Goal: Task Accomplishment & Management: Use online tool/utility

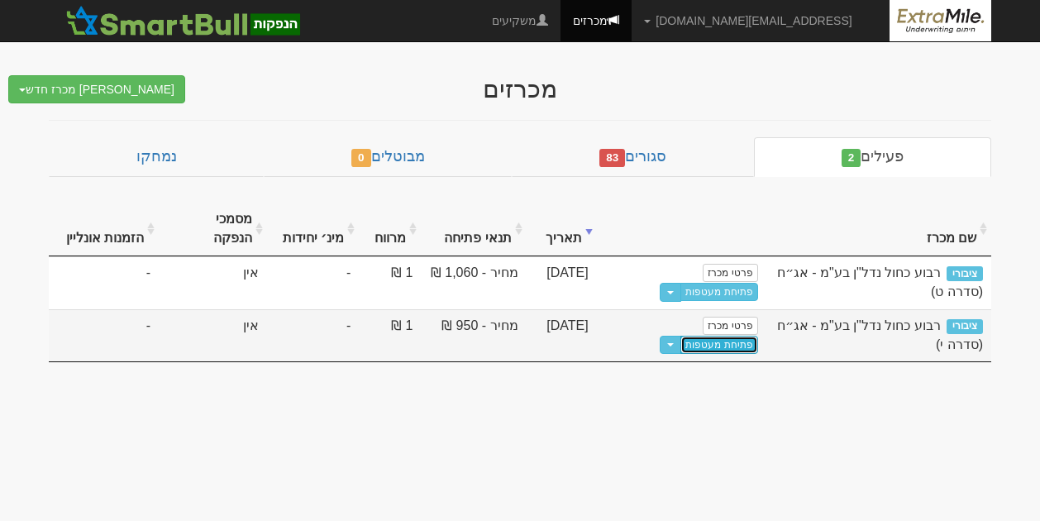
click at [681, 336] on link "פתיחת מעטפות" at bounding box center [719, 345] width 77 height 18
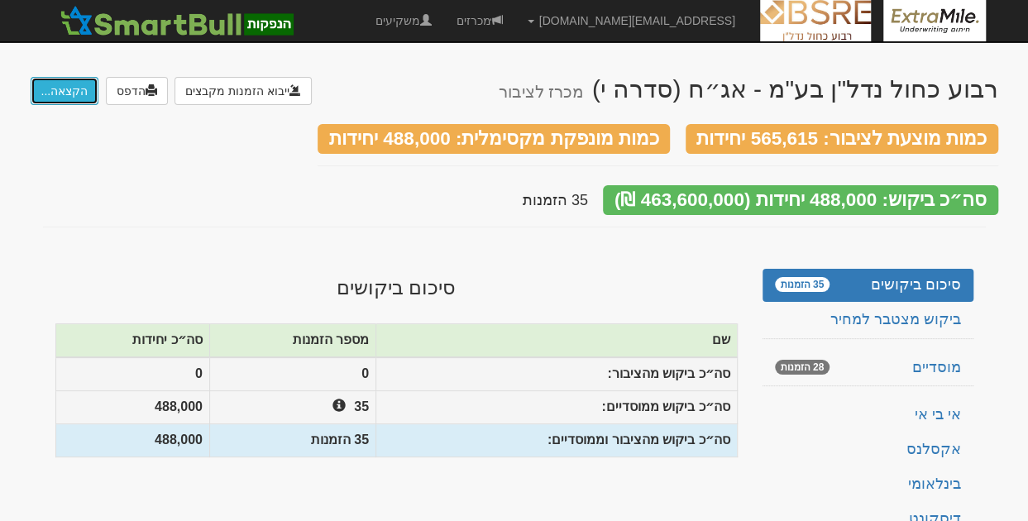
click at [78, 91] on button "הקצאה..." at bounding box center [65, 91] width 69 height 28
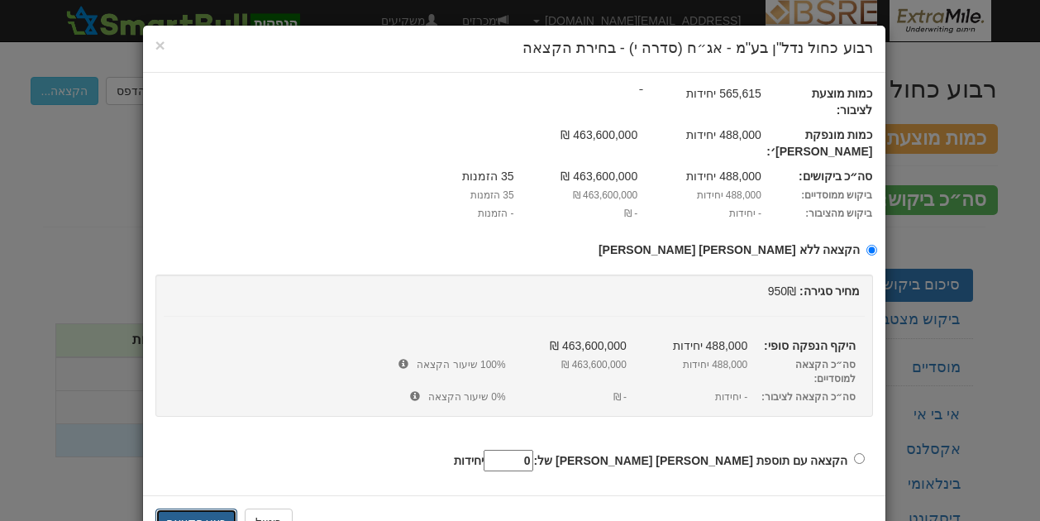
click at [210, 509] on button "בצע הקצאה" at bounding box center [196, 523] width 83 height 28
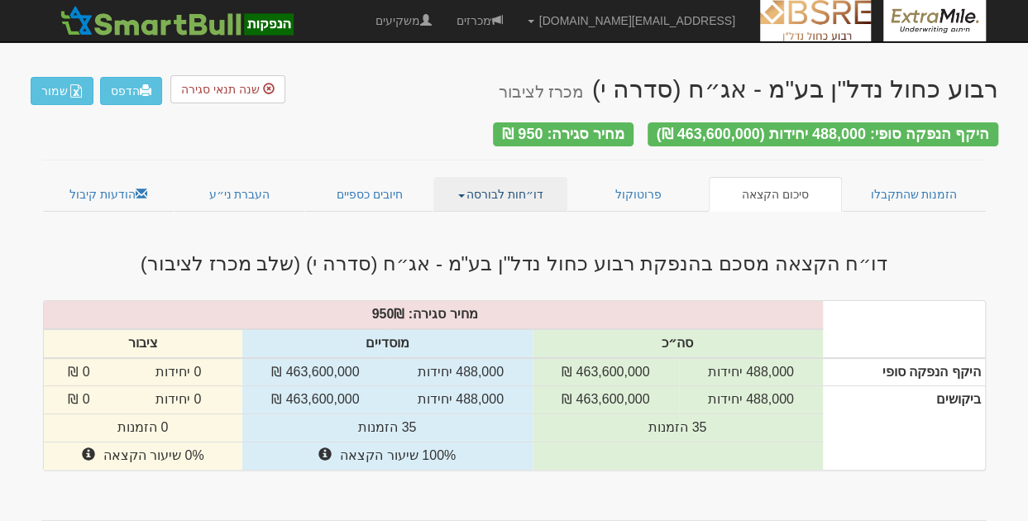
click at [478, 183] on link "דו״חות לבורסה" at bounding box center [500, 194] width 134 height 35
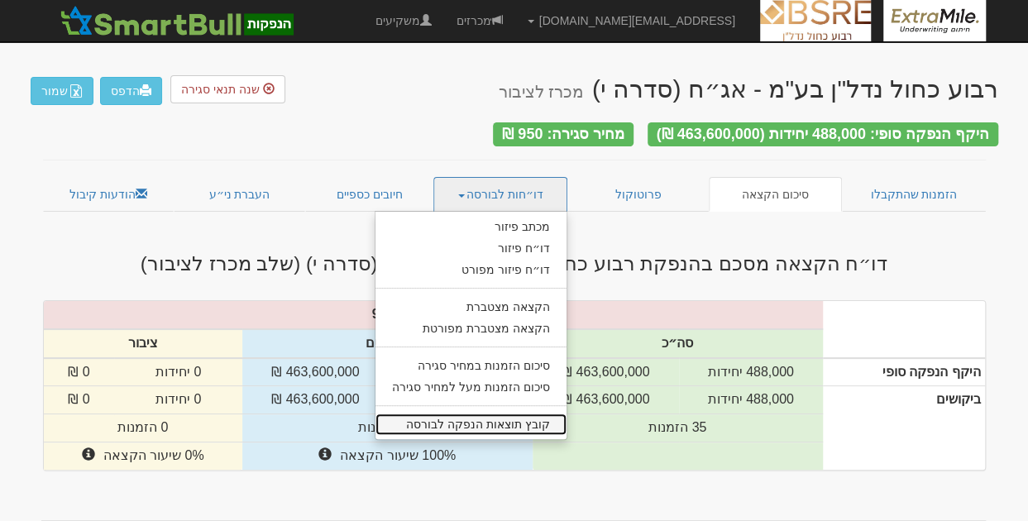
click at [475, 418] on link "קובץ תוצאות הנפקה לבורסה" at bounding box center [470, 424] width 191 height 22
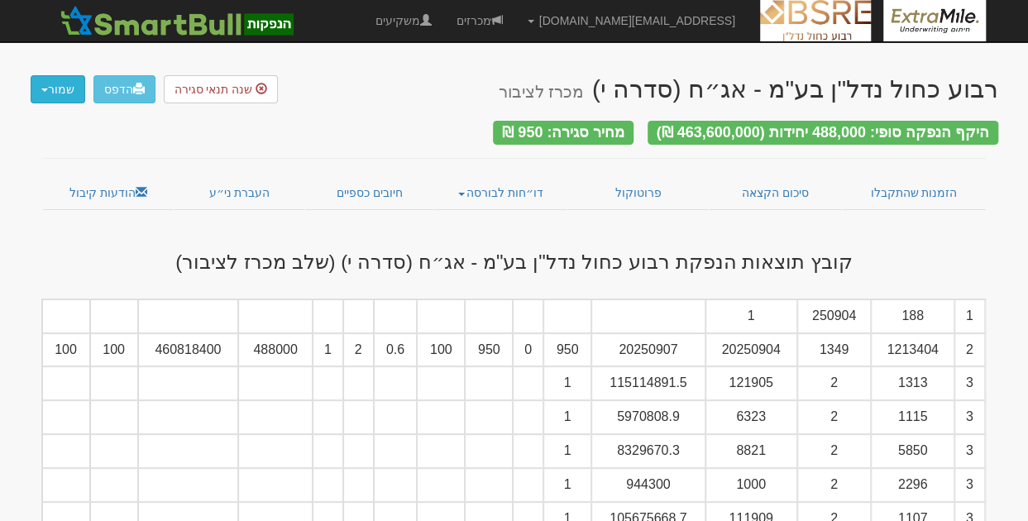
click at [65, 91] on button "שמור" at bounding box center [58, 89] width 55 height 28
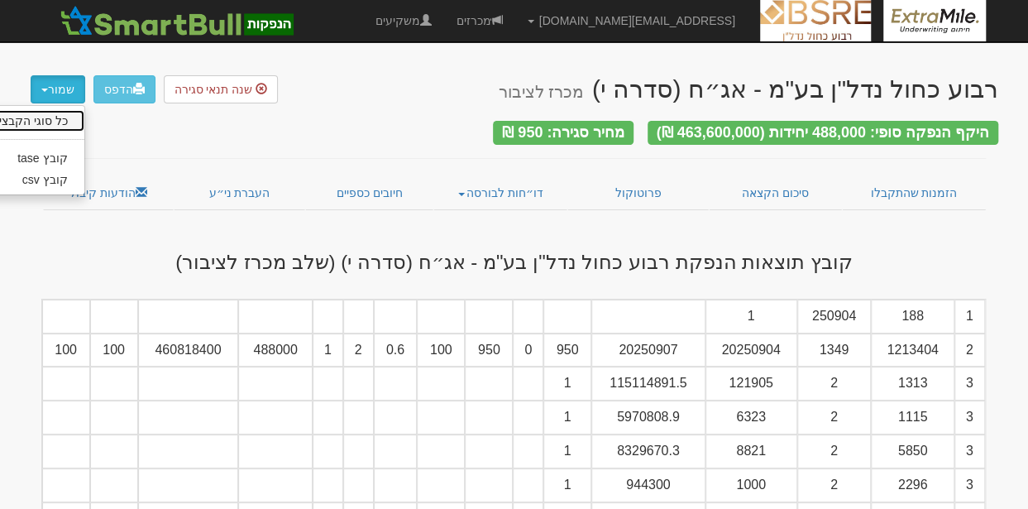
click at [55, 120] on link "כל סוגי הקבצים" at bounding box center [19, 121] width 131 height 22
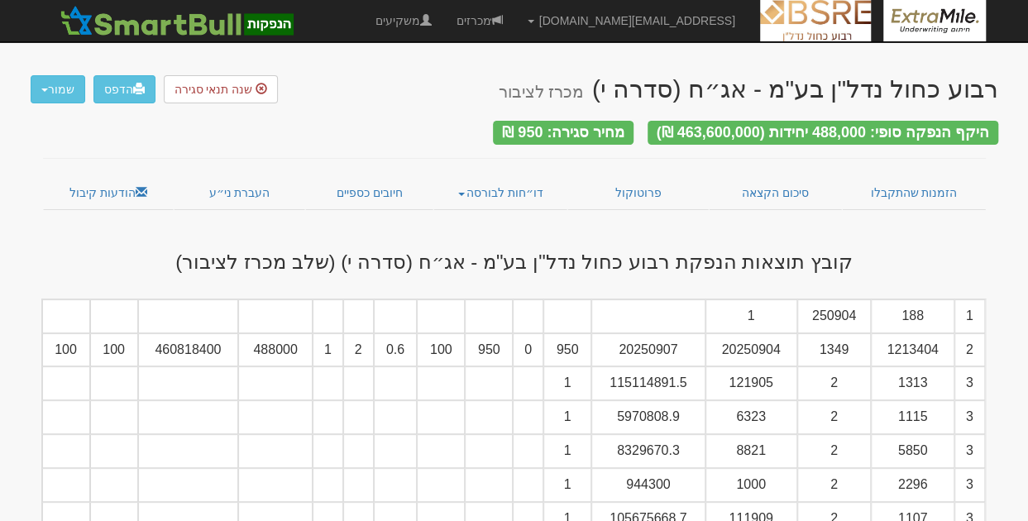
click at [445, 111] on div "היקף הנפקה סופי: 488,000 יחידות (463,600,000 ₪) מחיר סגירה: 950 ₪" at bounding box center [515, 122] width 968 height 38
click at [109, 182] on link "הודעות קיבול" at bounding box center [108, 192] width 131 height 35
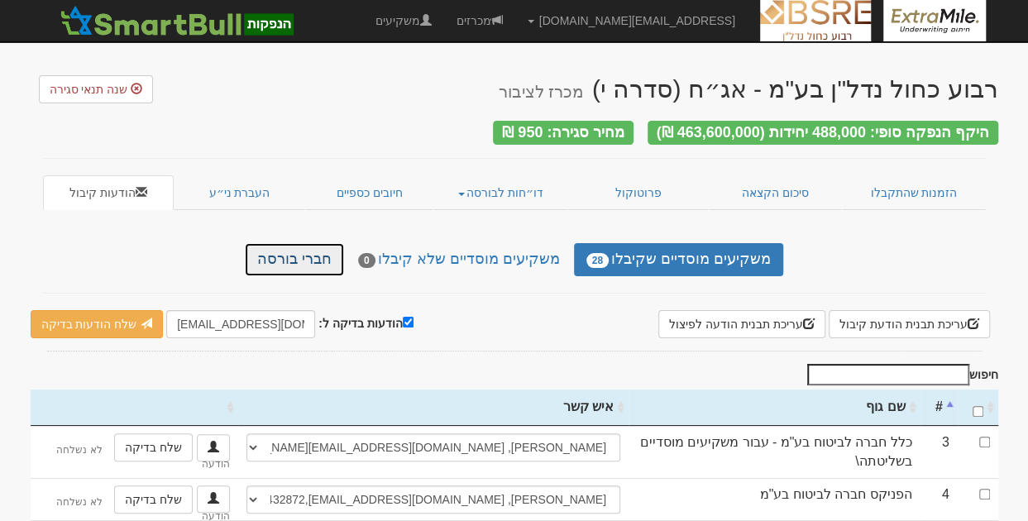
click at [290, 258] on link "חברי בורסה" at bounding box center [294, 259] width 99 height 33
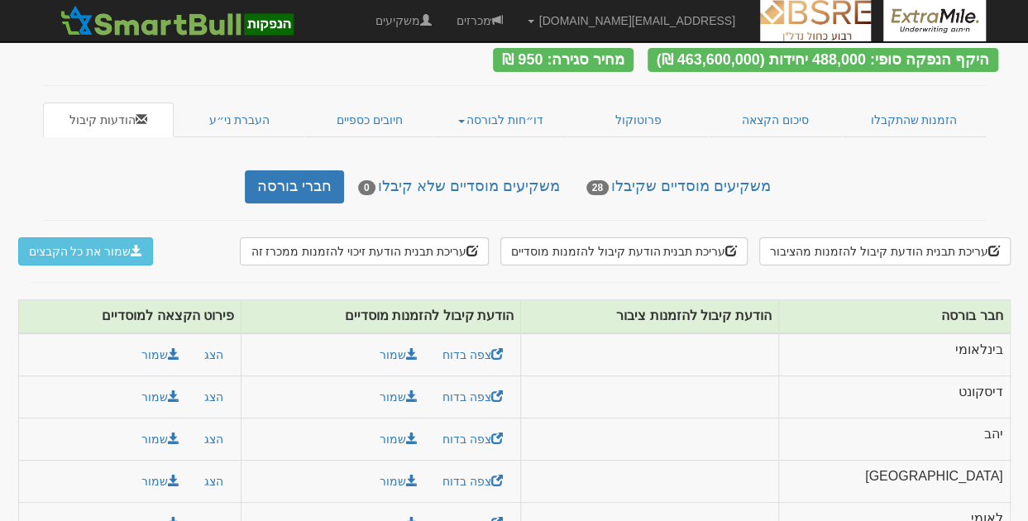
scroll to position [182, 0]
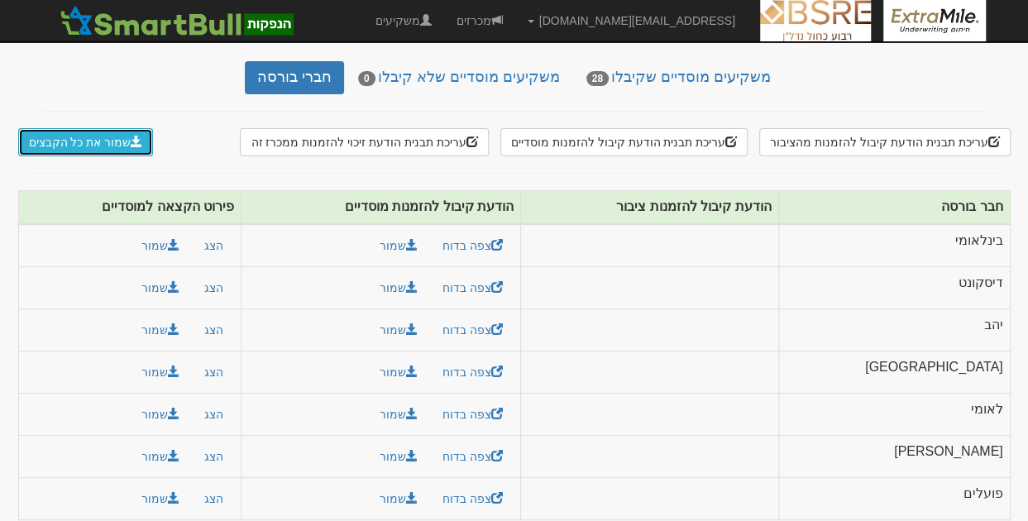
click at [131, 136] on span at bounding box center [137, 142] width 12 height 12
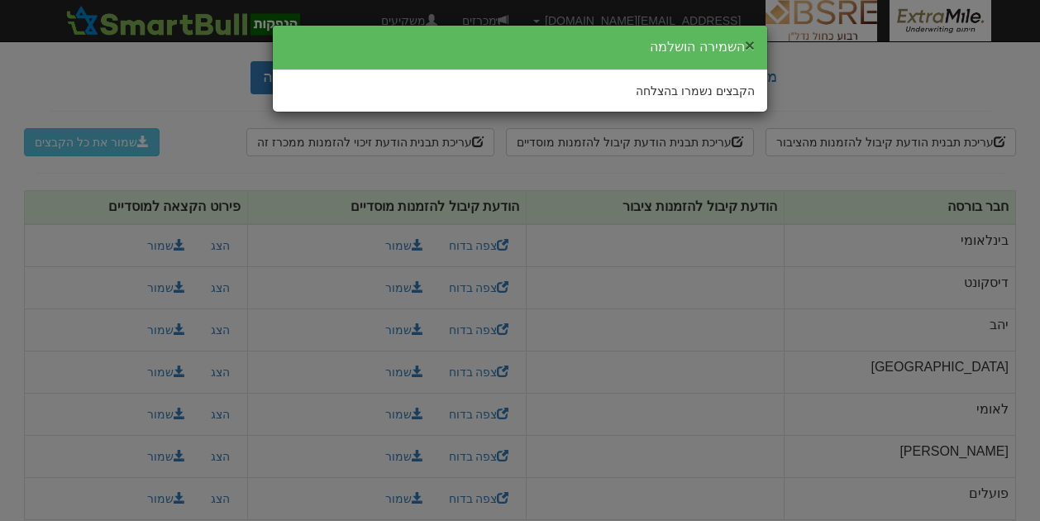
click at [747, 42] on button "×" at bounding box center [750, 44] width 10 height 17
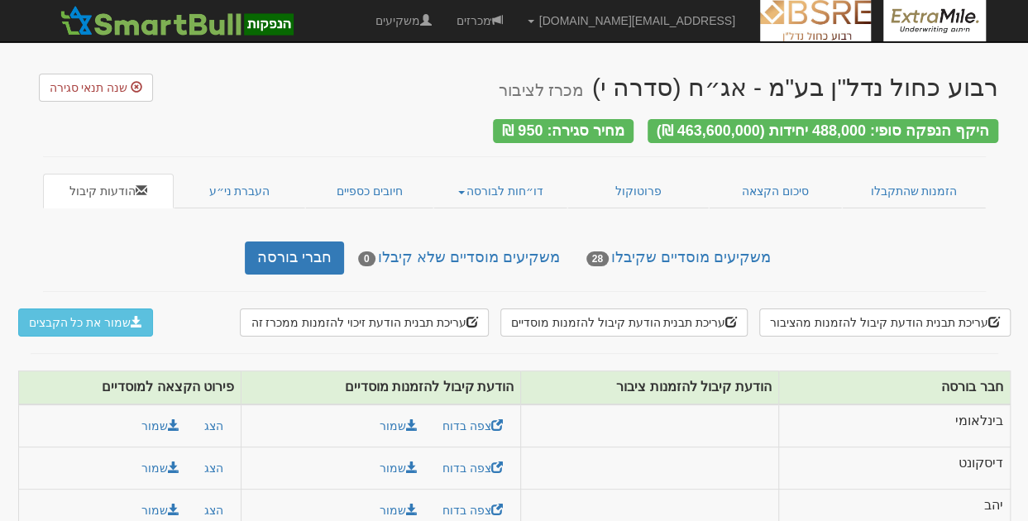
scroll to position [0, 0]
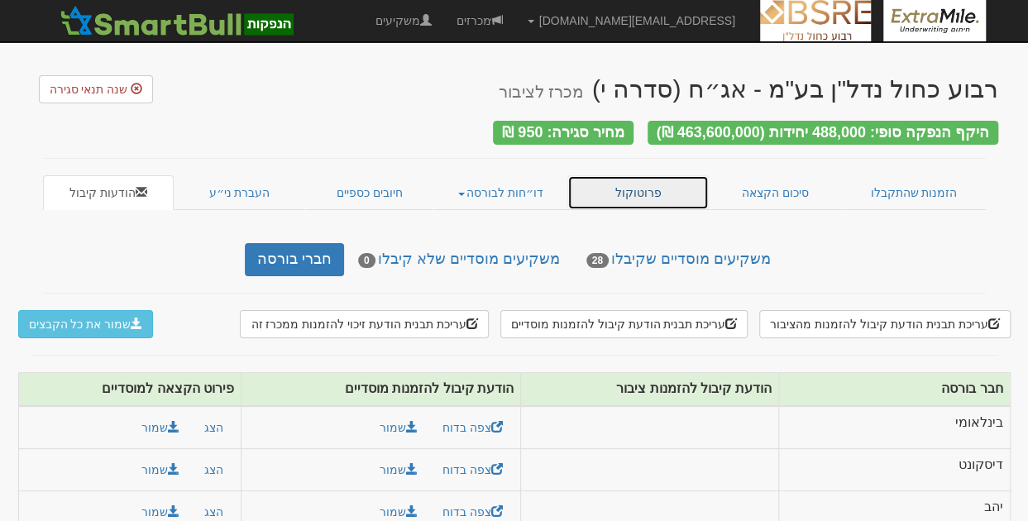
click at [653, 186] on link "פרוטוקול" at bounding box center [638, 192] width 142 height 35
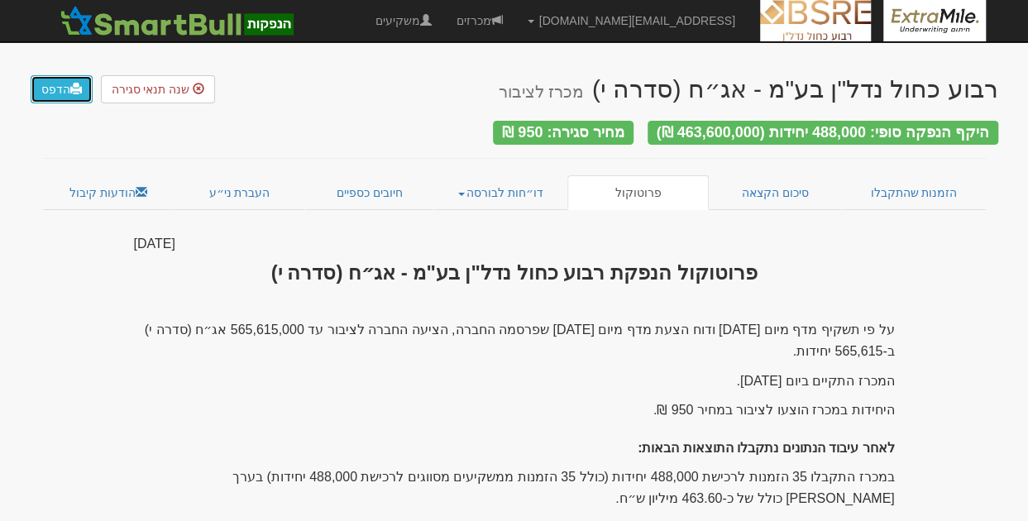
click at [70, 84] on span at bounding box center [76, 89] width 12 height 12
click at [515, 27] on link "מכרזים" at bounding box center [479, 20] width 71 height 41
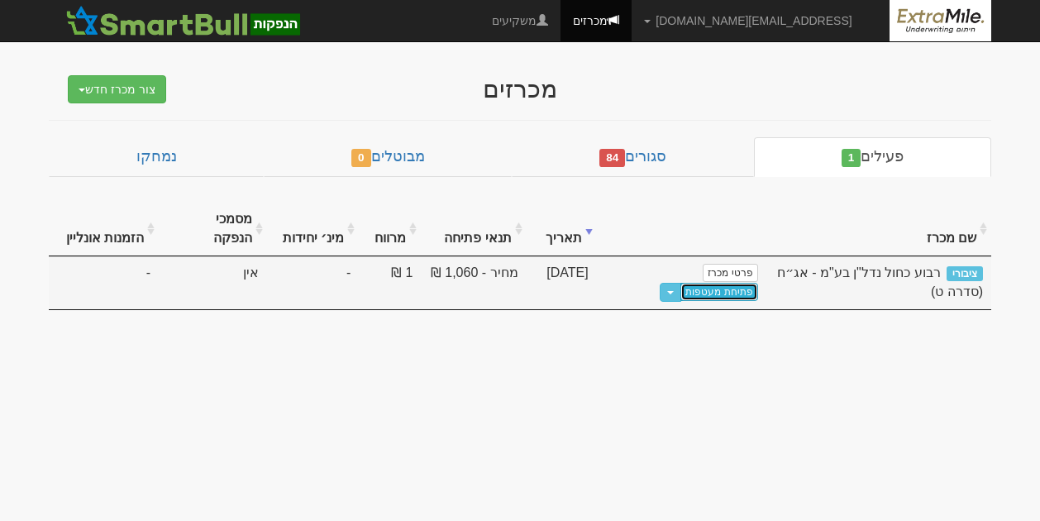
click at [681, 283] on link "פתיחת מעטפות" at bounding box center [719, 292] width 77 height 18
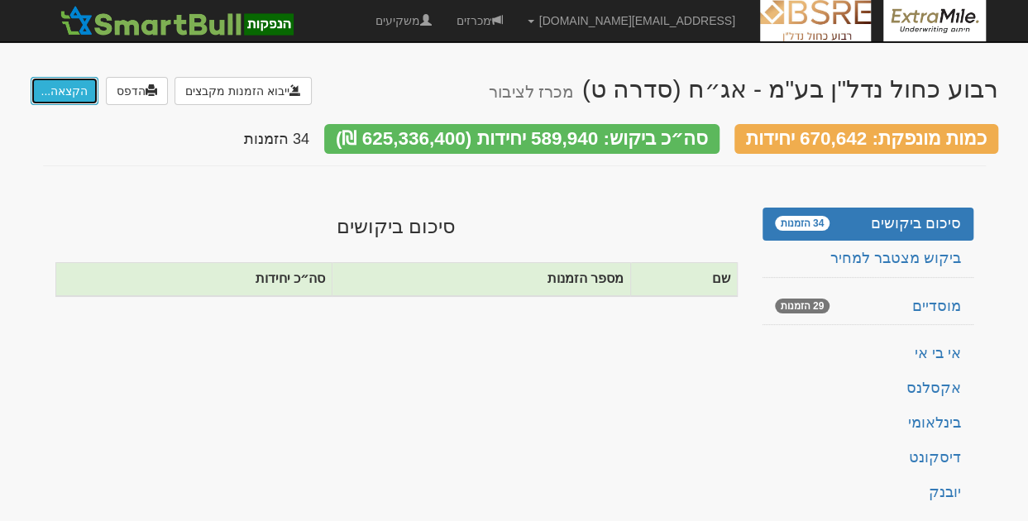
click at [73, 93] on button "הקצאה..." at bounding box center [65, 91] width 69 height 28
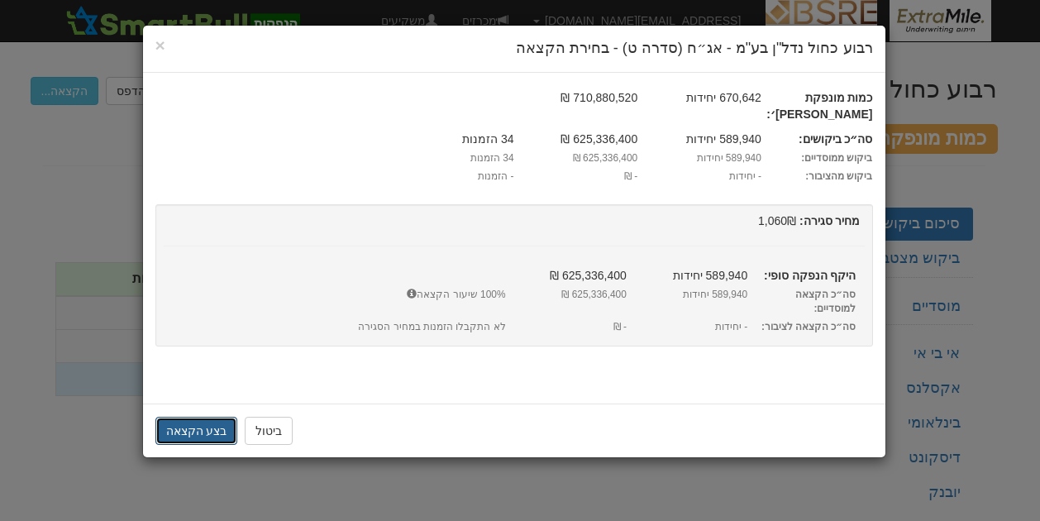
click at [205, 417] on button "בצע הקצאה" at bounding box center [196, 431] width 83 height 28
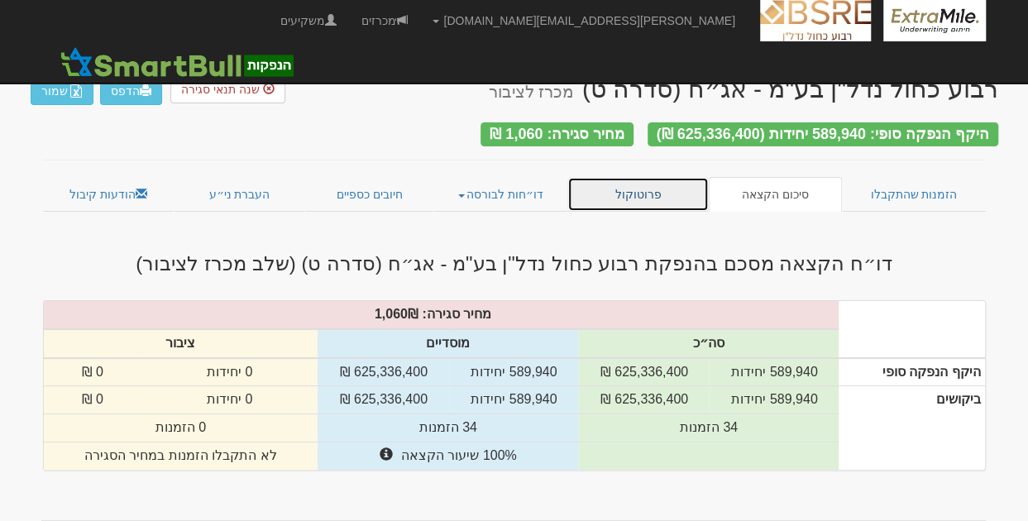
click at [637, 184] on link "פרוטוקול" at bounding box center [638, 194] width 142 height 35
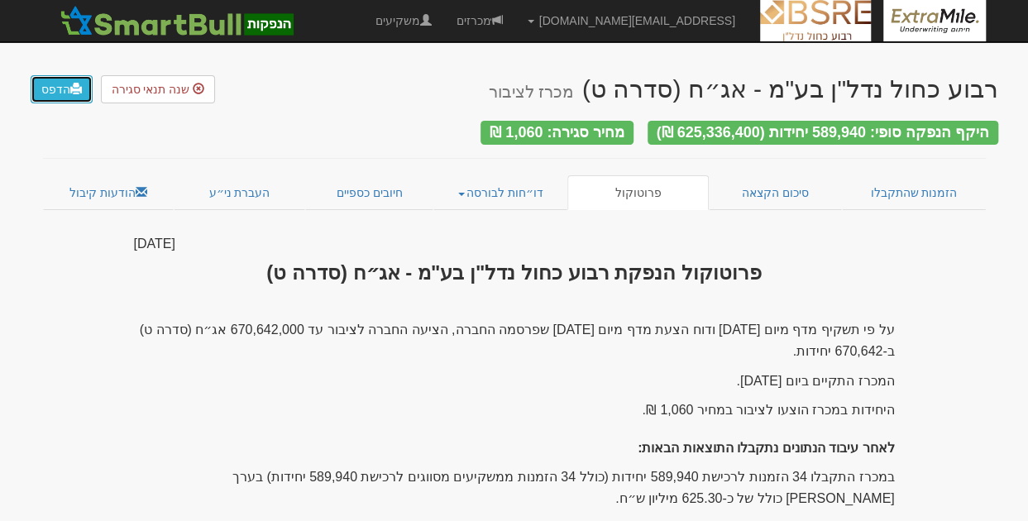
click at [74, 87] on span at bounding box center [76, 89] width 12 height 12
drag, startPoint x: 509, startPoint y: 246, endPoint x: 499, endPoint y: 240, distance: 12.6
click at [478, 189] on link "דו״חות לבורסה" at bounding box center [500, 192] width 134 height 35
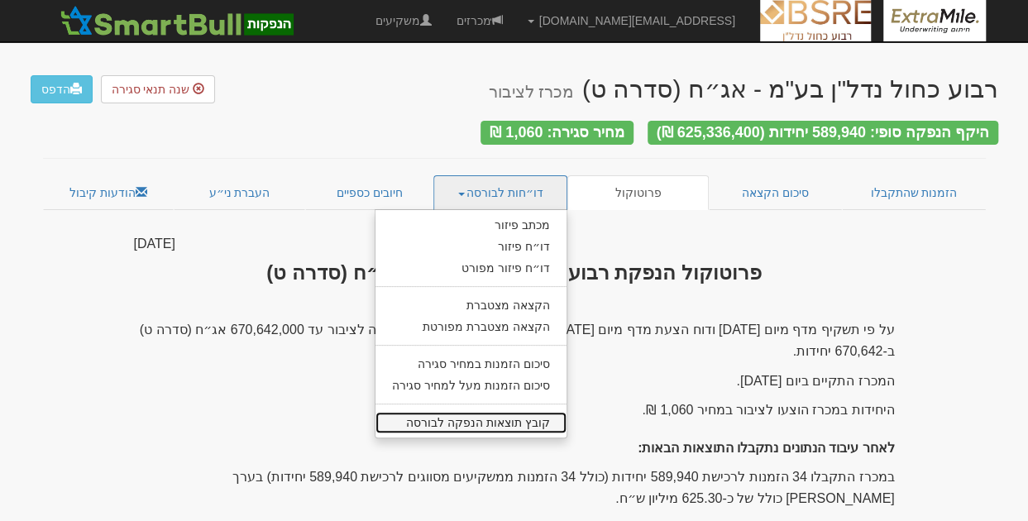
click at [514, 418] on link "קובץ תוצאות הנפקה לבורסה" at bounding box center [470, 423] width 191 height 22
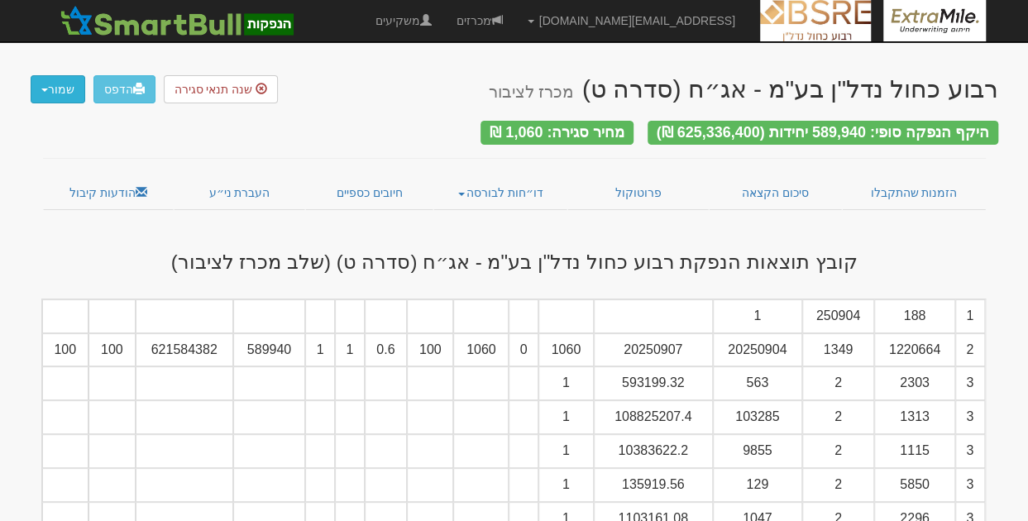
click at [51, 93] on button "שמור" at bounding box center [58, 89] width 55 height 28
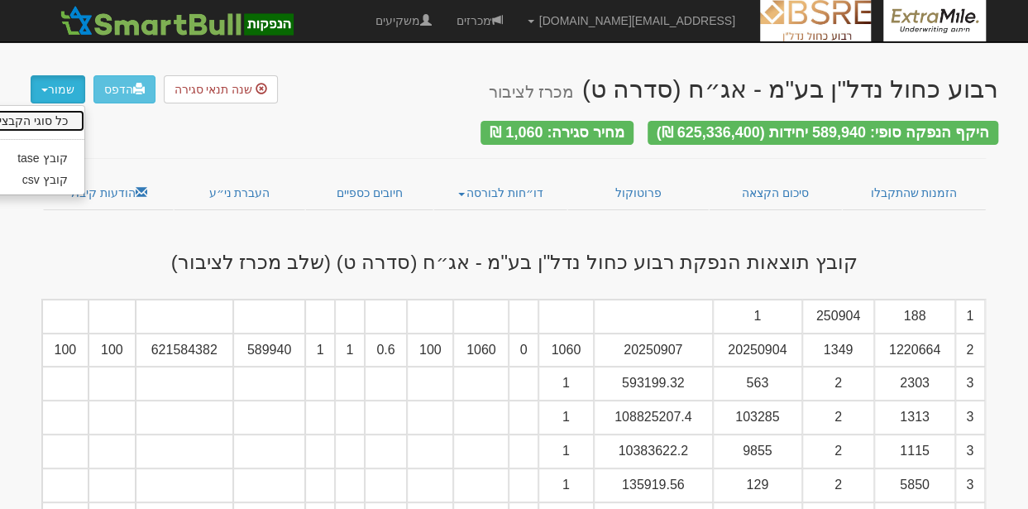
click at [55, 119] on link "כל סוגי הקבצים" at bounding box center [19, 121] width 131 height 22
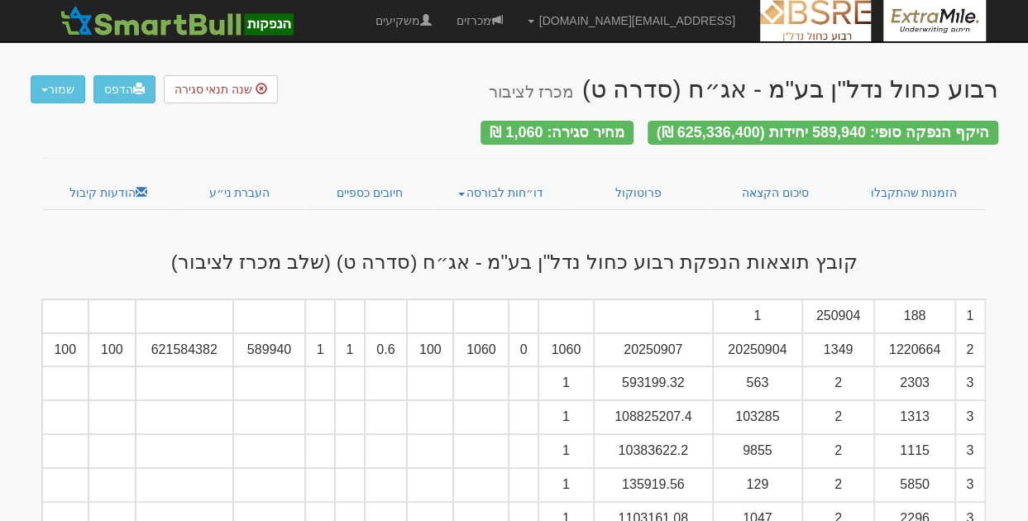
click at [31, 123] on div "היקף הנפקה סופי: 589,940 יחידות (625,336,400 ₪) מחיר סגירה: 1,060 ₪" at bounding box center [515, 122] width 968 height 38
click at [105, 183] on link "הודעות קיבול" at bounding box center [108, 192] width 131 height 35
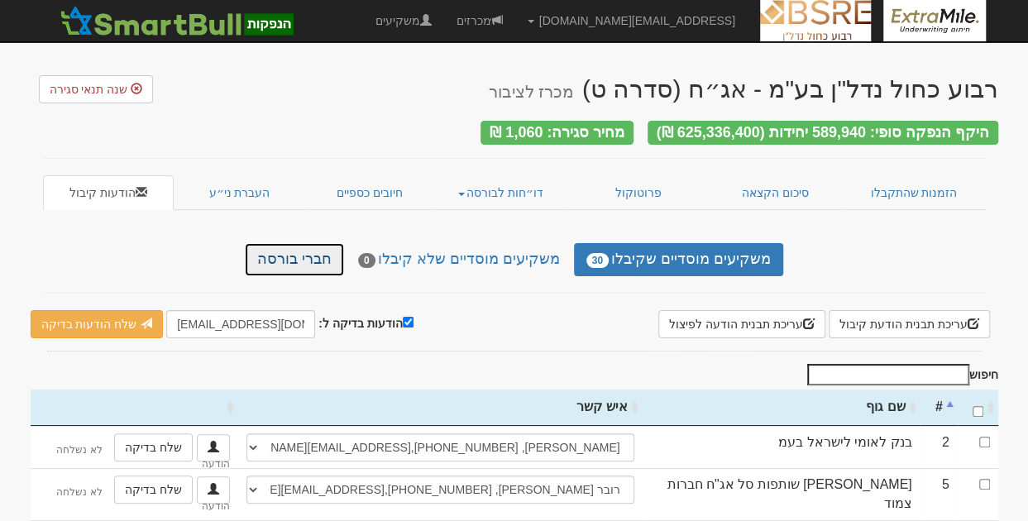
click at [316, 251] on link "חברי בורסה" at bounding box center [294, 259] width 99 height 33
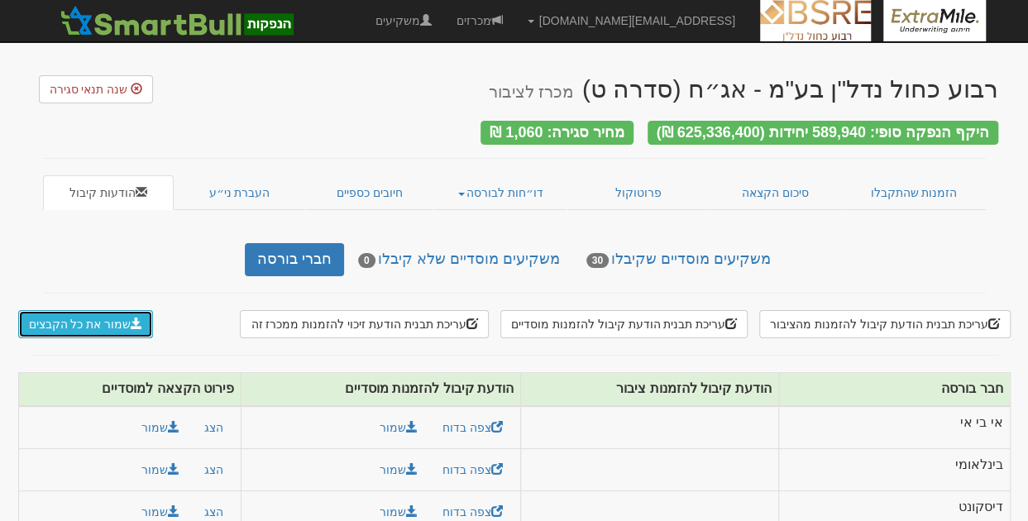
click at [72, 317] on button "שמור את כל הקבצים" at bounding box center [86, 324] width 136 height 28
